Goal: Navigation & Orientation: Find specific page/section

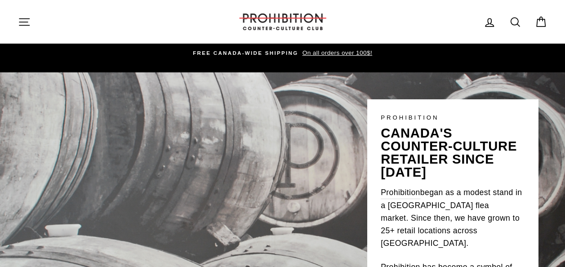
click at [22, 21] on icon "button" at bounding box center [24, 22] width 13 height 13
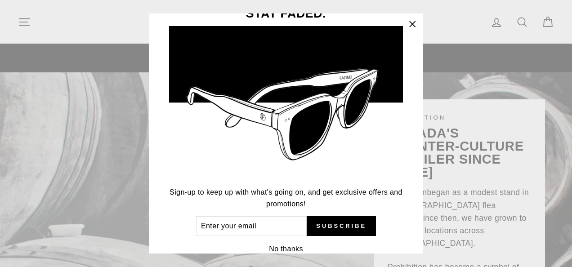
scroll to position [47, 0]
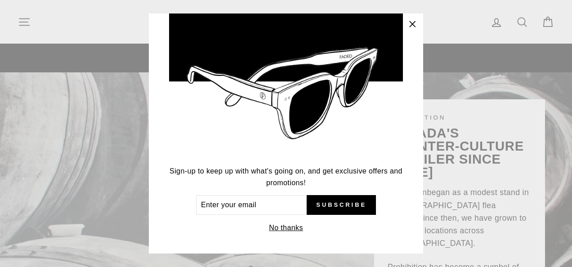
click at [415, 24] on icon "button" at bounding box center [412, 24] width 13 height 13
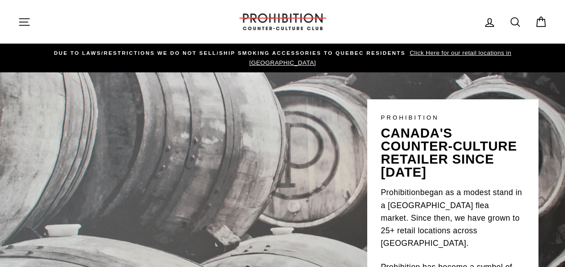
click at [30, 21] on icon "button" at bounding box center [24, 22] width 13 height 13
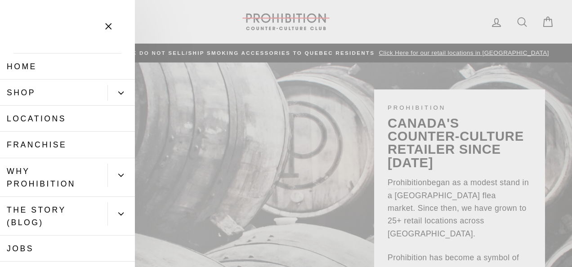
click at [108, 92] on button "Primary" at bounding box center [121, 93] width 27 height 16
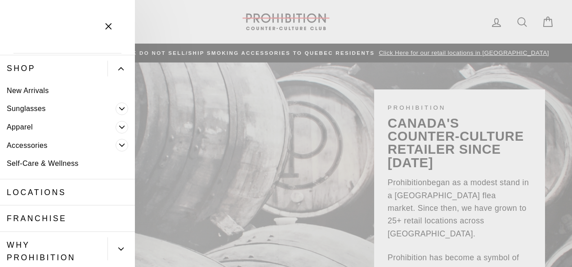
scroll to position [45, 0]
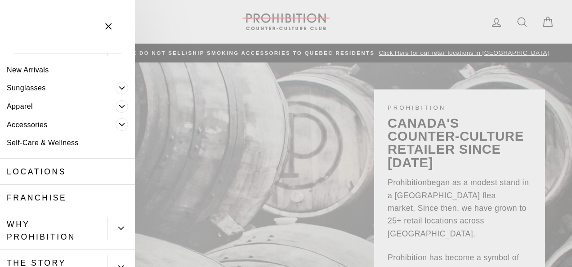
click at [116, 107] on span "Primary" at bounding box center [122, 106] width 13 height 13
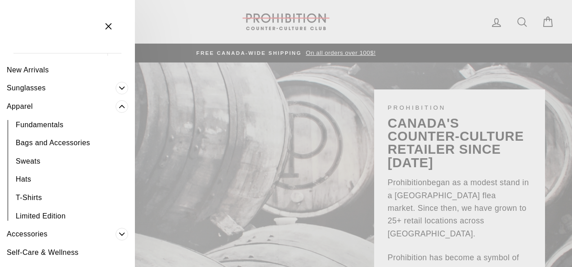
click at [116, 107] on span "Primary" at bounding box center [122, 106] width 13 height 13
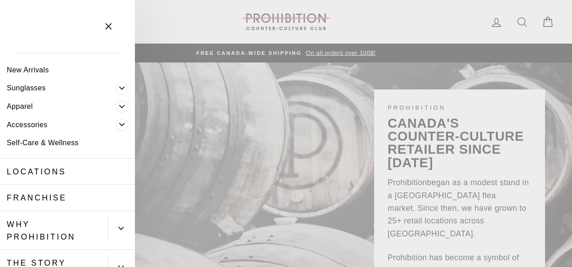
click at [116, 92] on span "Primary" at bounding box center [122, 88] width 13 height 13
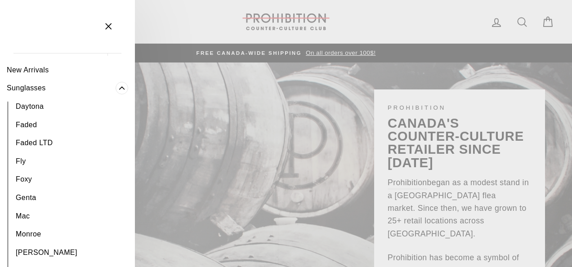
click at [116, 92] on span "Primary" at bounding box center [122, 88] width 13 height 13
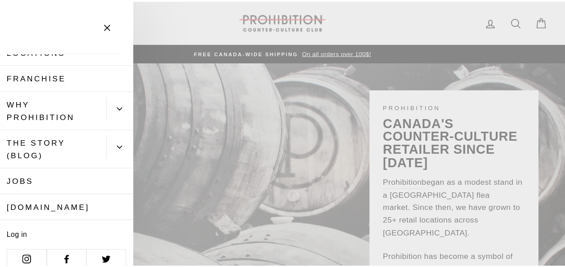
scroll to position [176, 0]
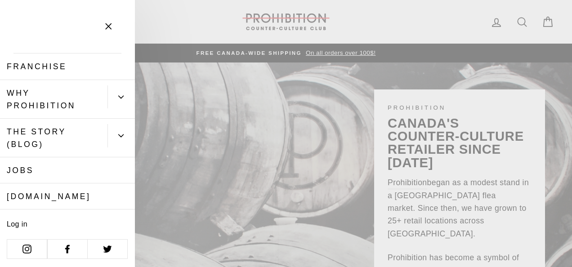
click at [115, 103] on button "Primary" at bounding box center [121, 96] width 27 height 23
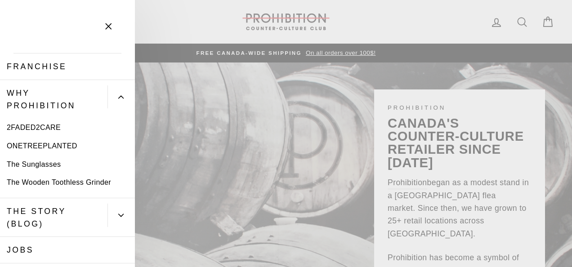
click at [115, 103] on button "Primary" at bounding box center [121, 96] width 27 height 23
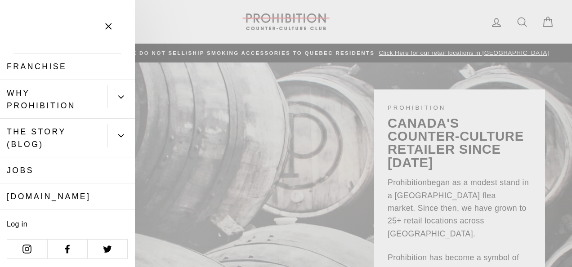
click at [108, 100] on button "Primary" at bounding box center [121, 96] width 27 height 23
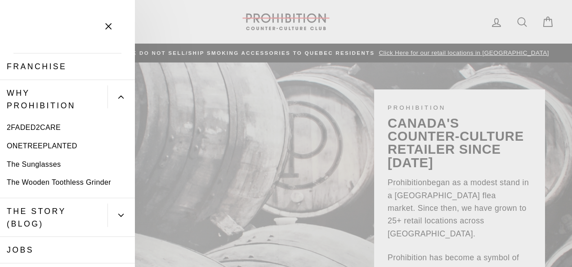
click at [110, 100] on button "Primary" at bounding box center [121, 96] width 27 height 23
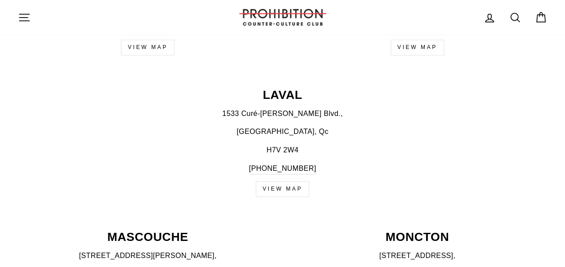
click at [286, 94] on div "LAVAL 1533 Curé-Labelle Blvd., Laval, Qc H7V 2W4 450-781-4828 View map" at bounding box center [277, 143] width 539 height 108
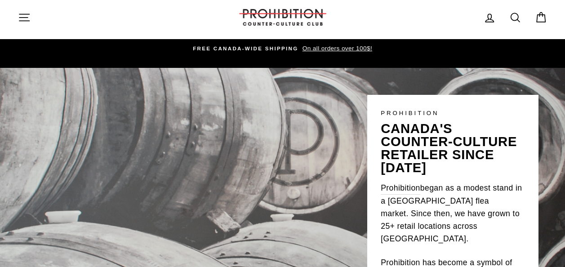
scroll to position [0, 0]
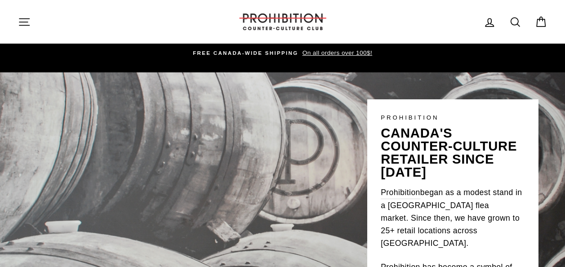
click at [279, 28] on img at bounding box center [283, 21] width 90 height 17
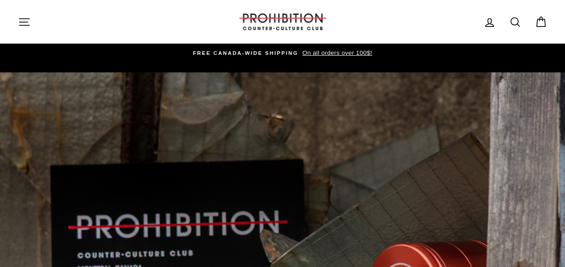
click at [35, 21] on button "Site navigation" at bounding box center [24, 21] width 23 height 19
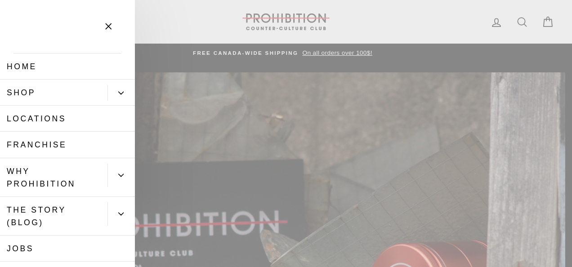
click at [108, 90] on button "Primary" at bounding box center [121, 93] width 27 height 16
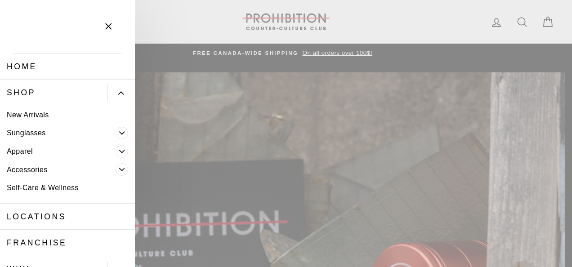
click at [41, 116] on link "New Arrivals" at bounding box center [67, 115] width 135 height 18
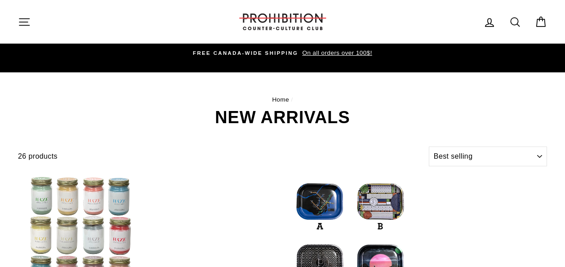
select select "best-selling"
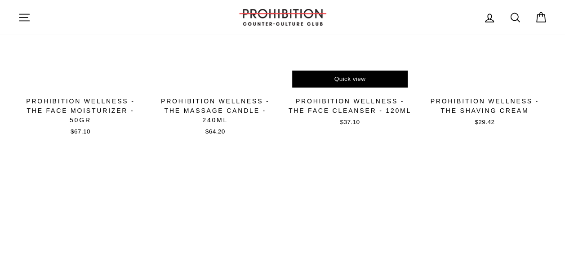
scroll to position [1035, 0]
